Goal: Task Accomplishment & Management: Manage account settings

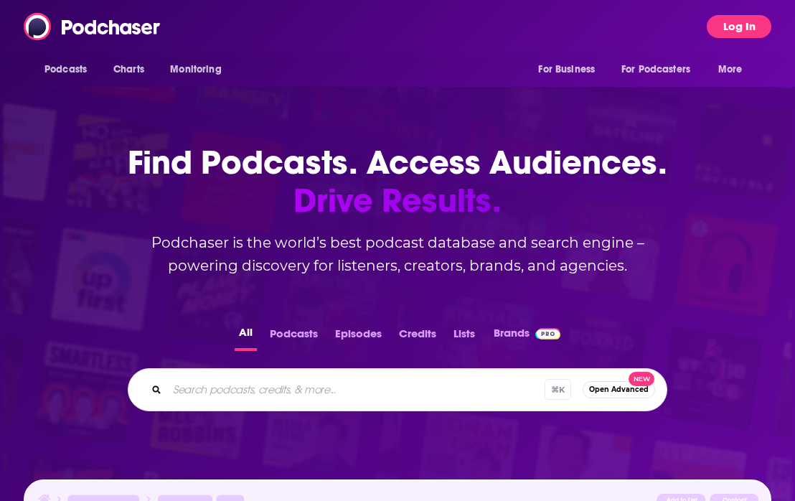
click at [751, 25] on button "Log In" at bounding box center [739, 26] width 65 height 23
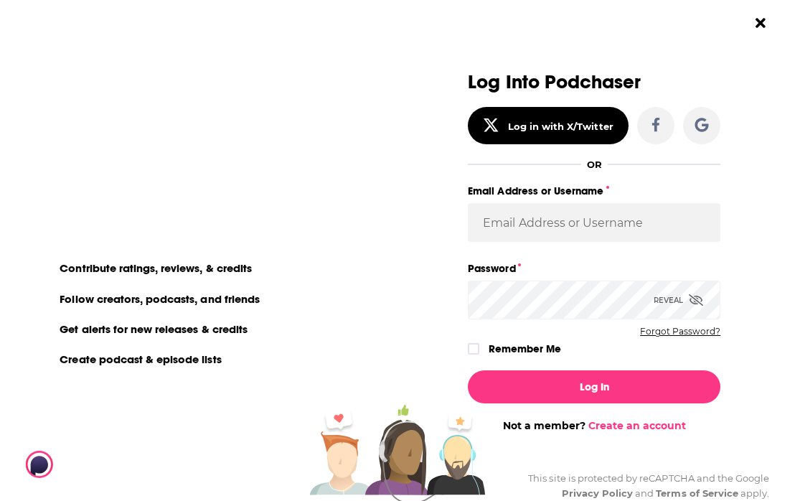
click at [683, 333] on button "Forgot Password?" at bounding box center [680, 332] width 80 height 10
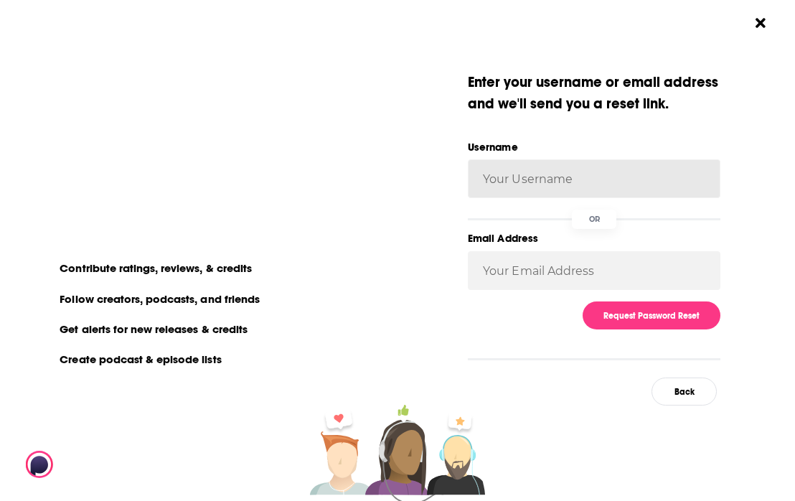
click at [618, 177] on input "Username" at bounding box center [594, 178] width 253 height 39
type input "[PERSON_NAME][EMAIL_ADDRESS][PERSON_NAME][DOMAIN_NAME]"
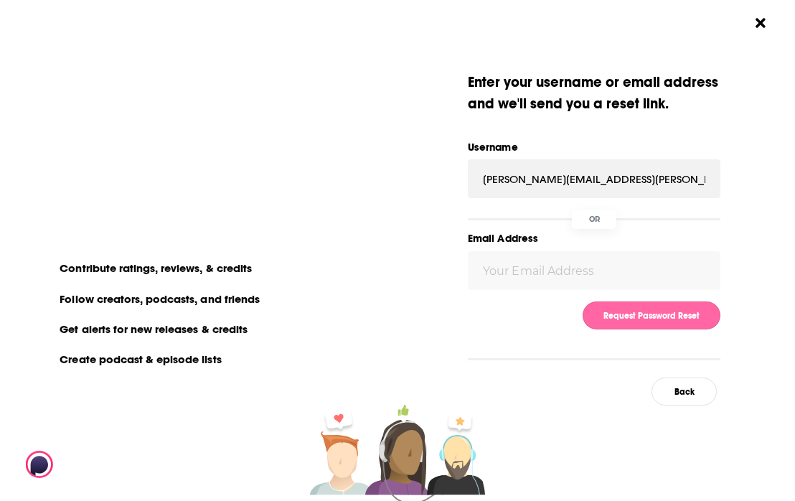
click at [612, 313] on button "Request Password Reset" at bounding box center [652, 315] width 138 height 28
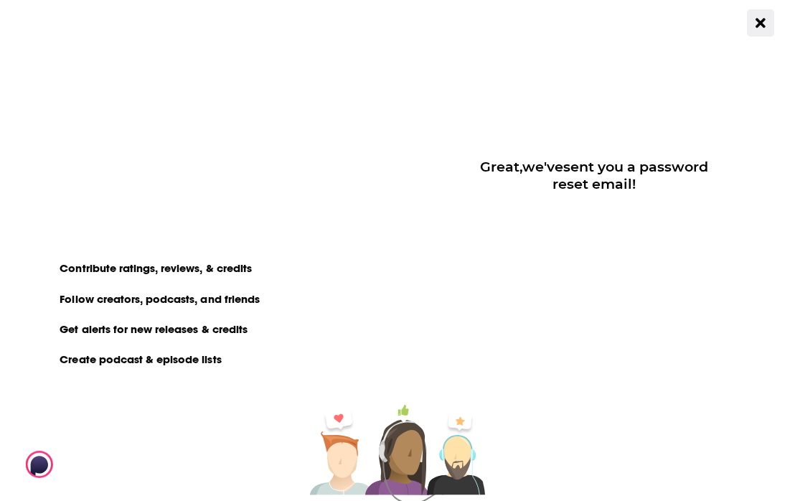
click at [766, 19] on button "Close Button" at bounding box center [760, 22] width 27 height 27
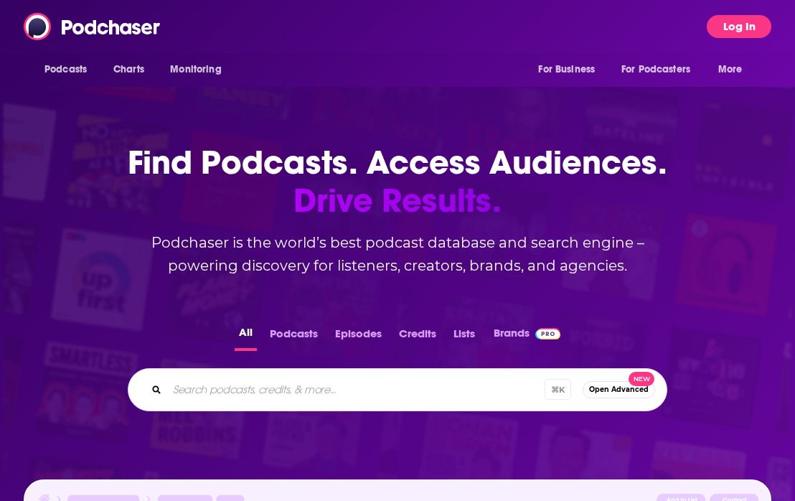
click at [739, 21] on button "Log In" at bounding box center [739, 26] width 65 height 23
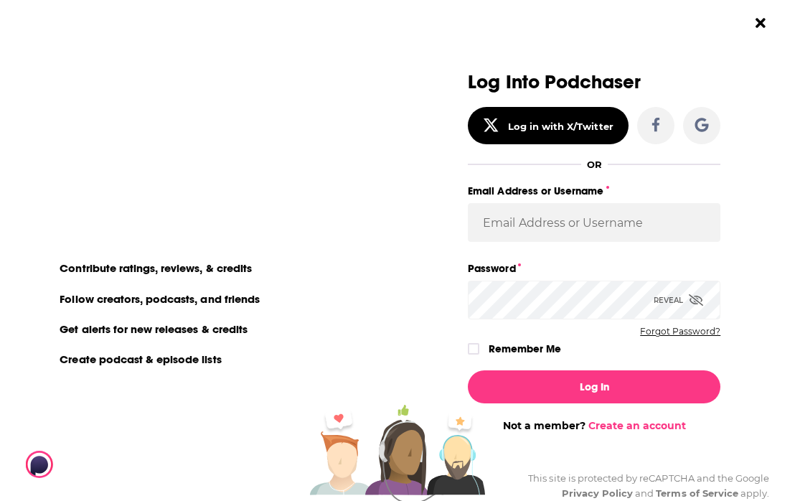
click at [677, 329] on button "Forgot Password?" at bounding box center [680, 332] width 80 height 10
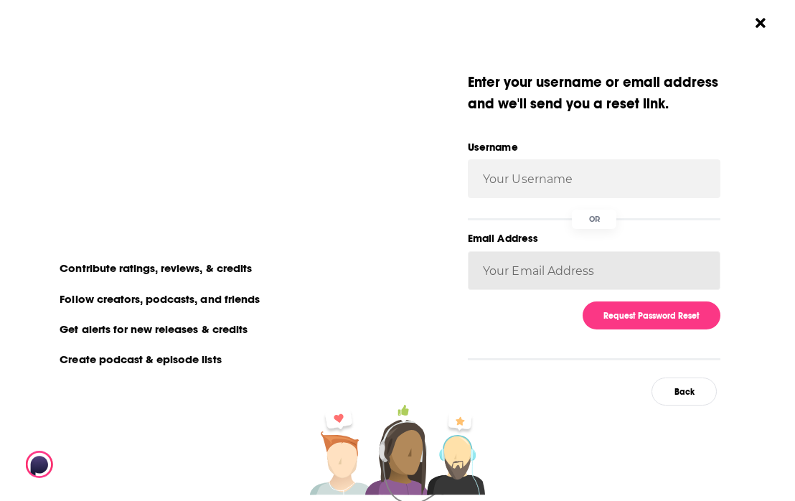
click at [600, 266] on input "Email Address" at bounding box center [594, 270] width 253 height 39
type input "[PERSON_NAME][EMAIL_ADDRESS][PERSON_NAME][DOMAIN_NAME]"
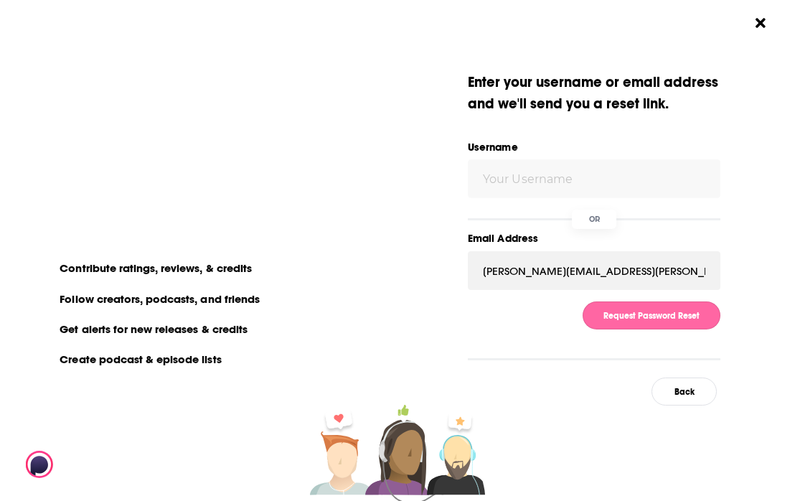
click at [617, 316] on button "Request Password Reset" at bounding box center [652, 315] width 138 height 28
